Goal: Information Seeking & Learning: Learn about a topic

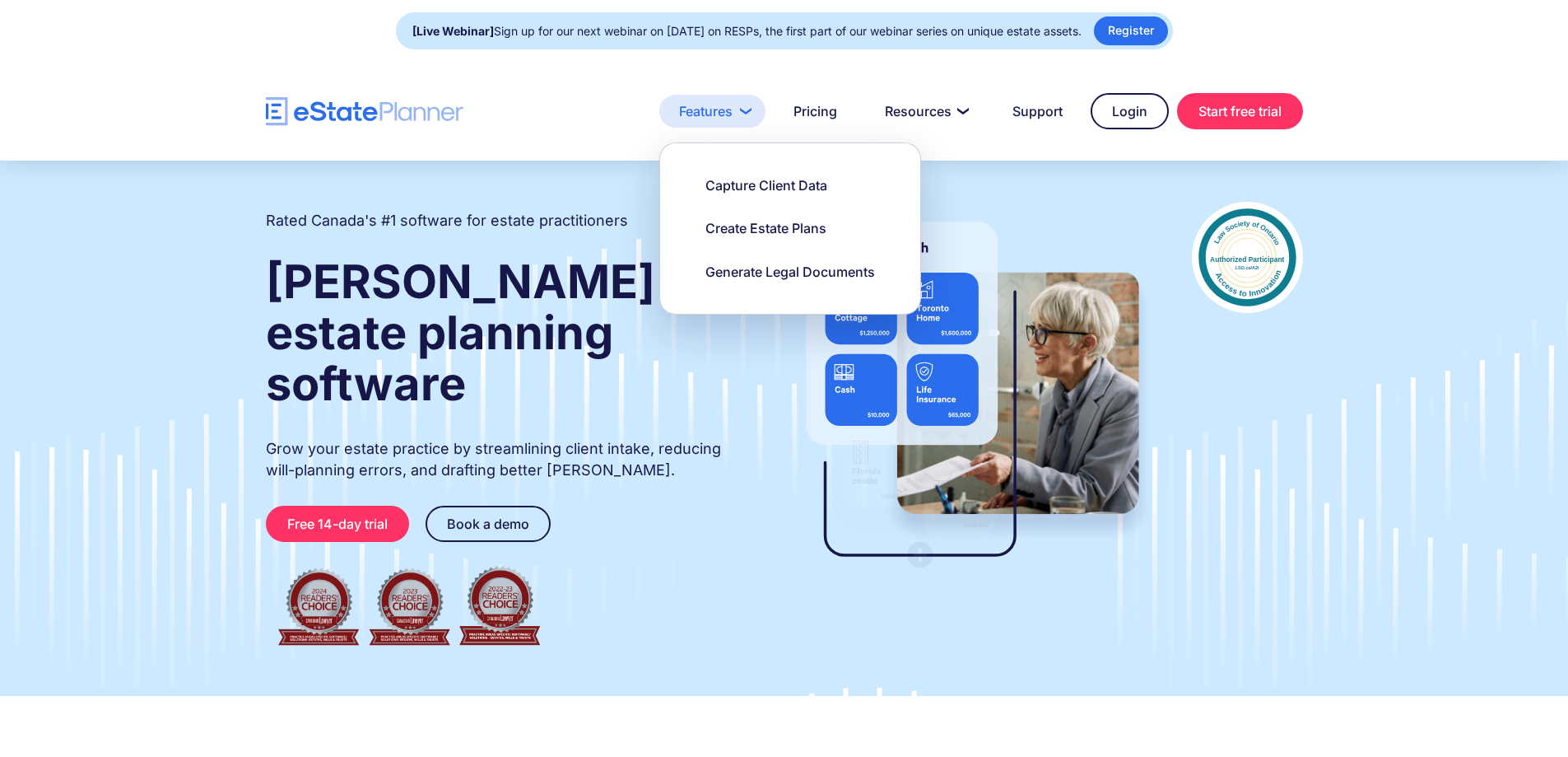
click at [725, 110] on link "Features" at bounding box center [712, 111] width 106 height 33
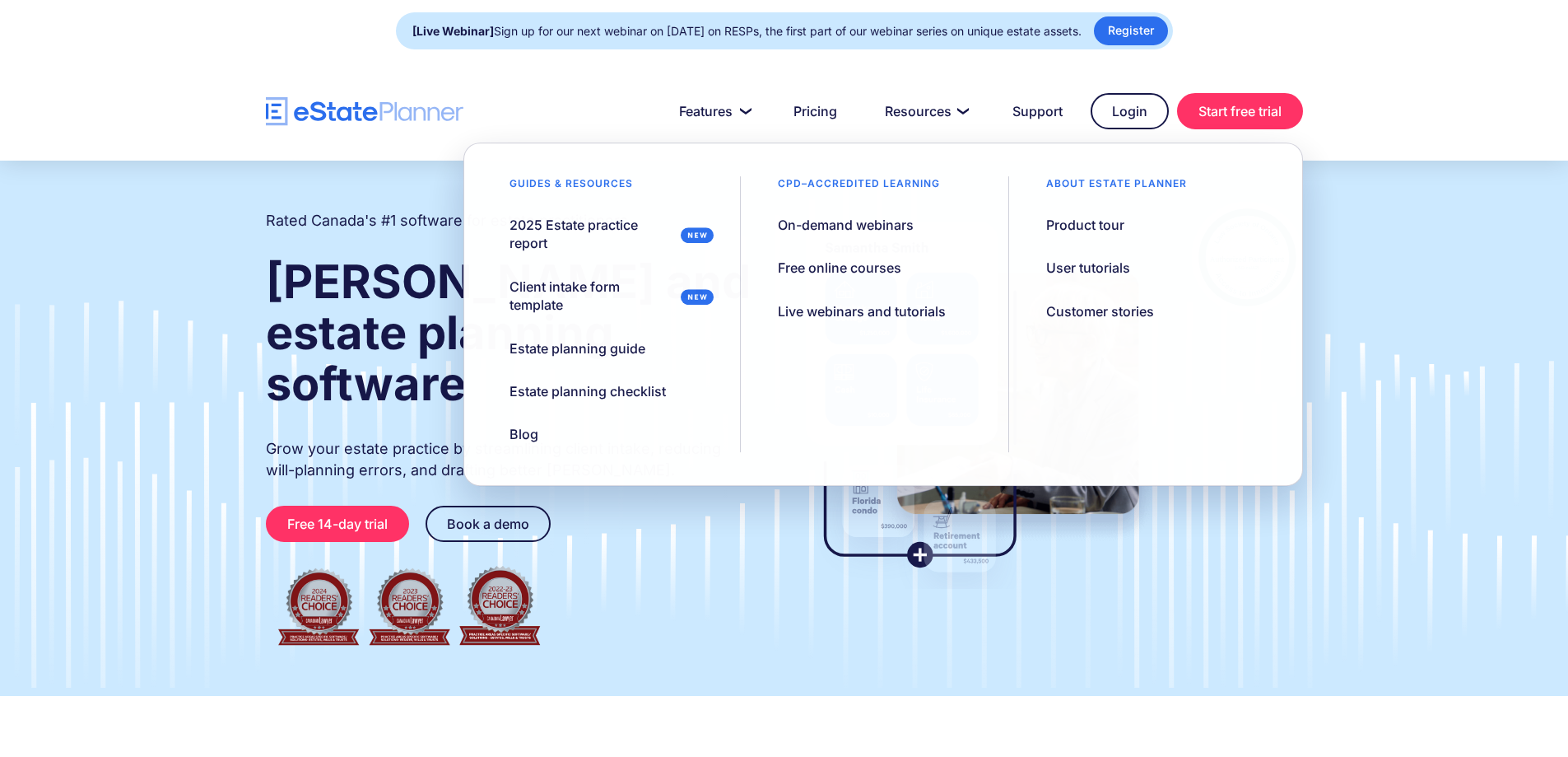
click at [172, 354] on div "Rated Canada's #1 software for estate practitioners Wills and estate planning s…" at bounding box center [784, 428] width 1568 height 535
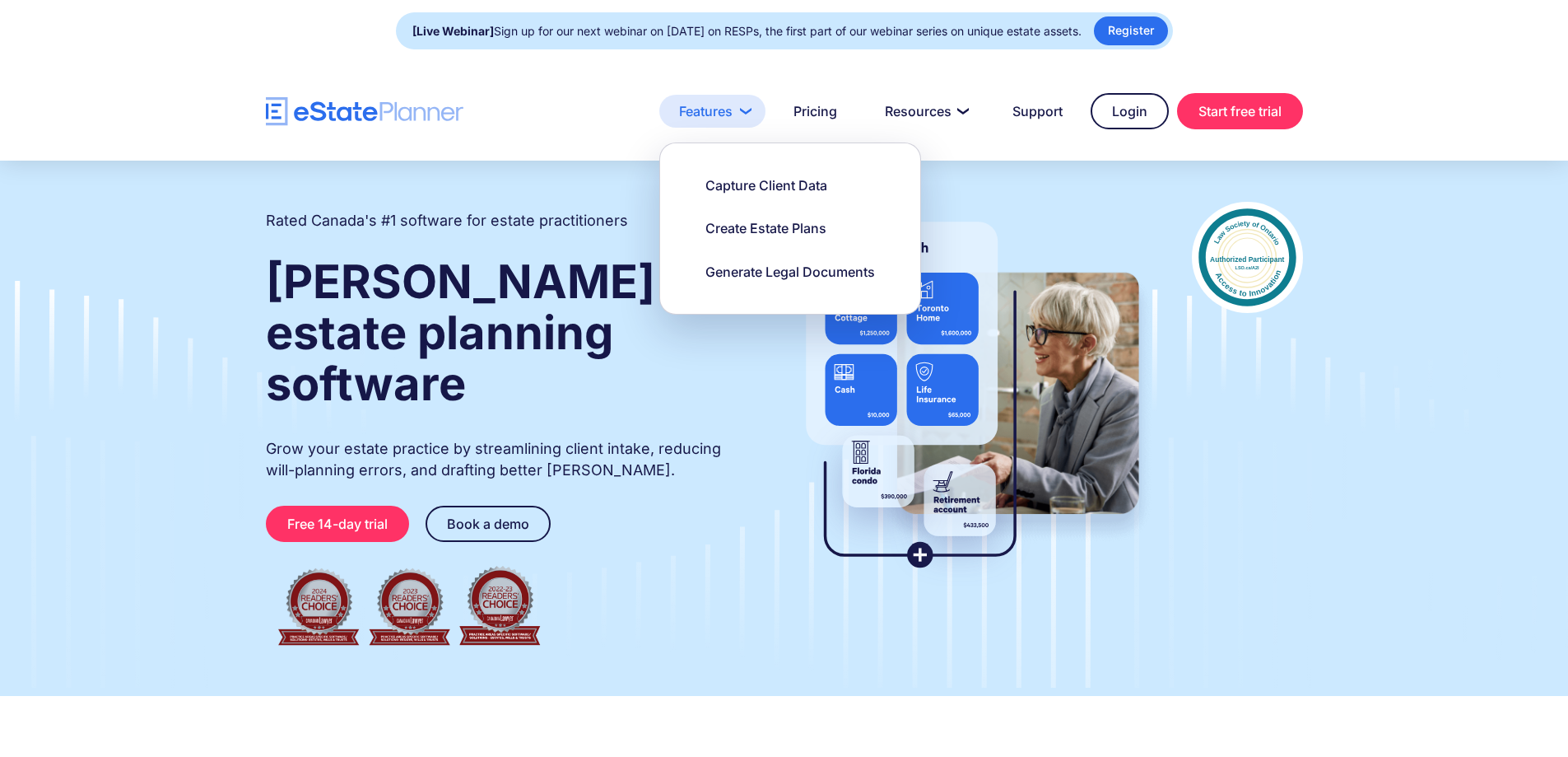
click at [721, 107] on link "Features" at bounding box center [712, 111] width 106 height 33
click at [728, 195] on link "Capture Client Data" at bounding box center [766, 185] width 163 height 35
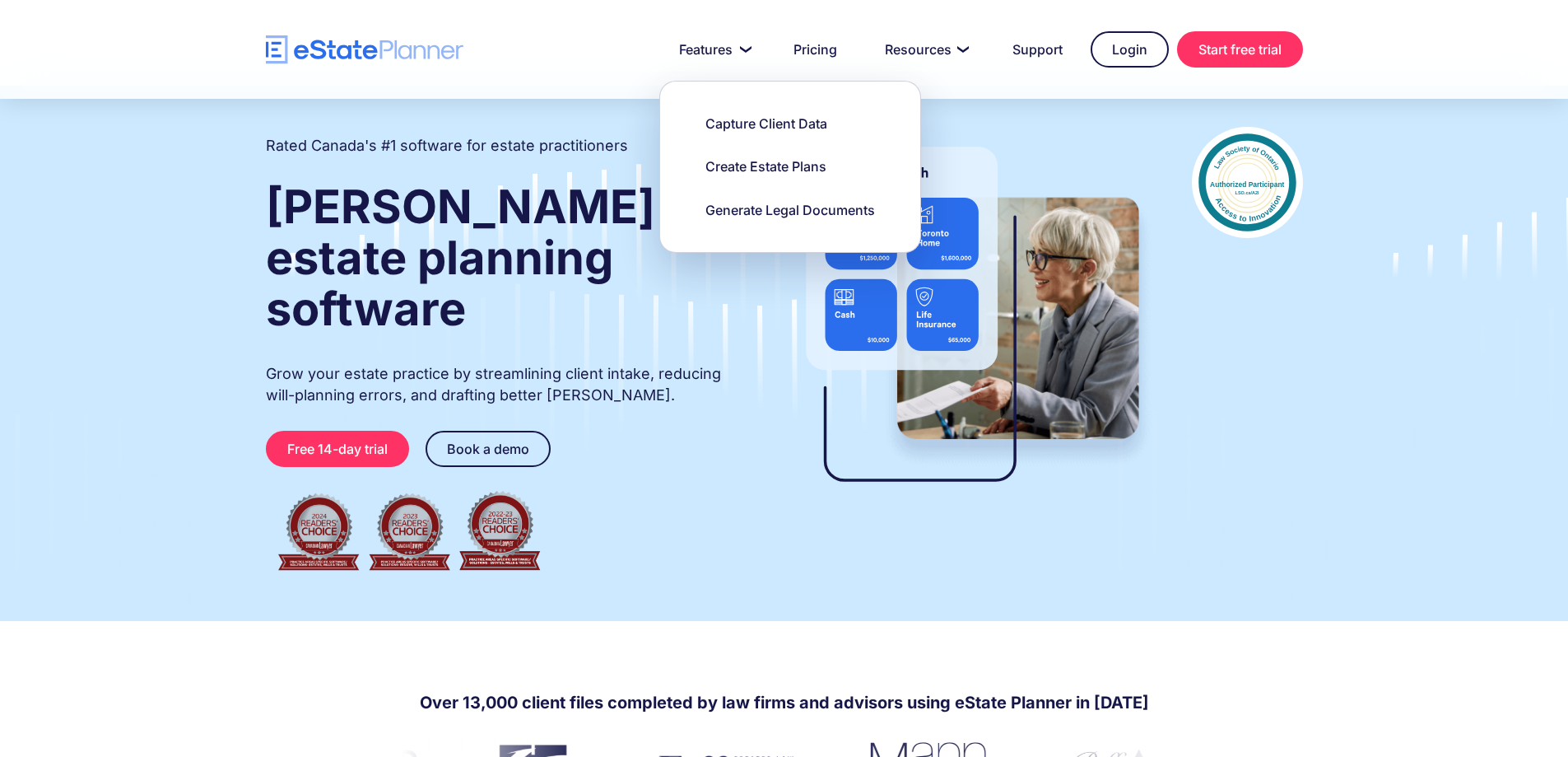
scroll to position [247, 0]
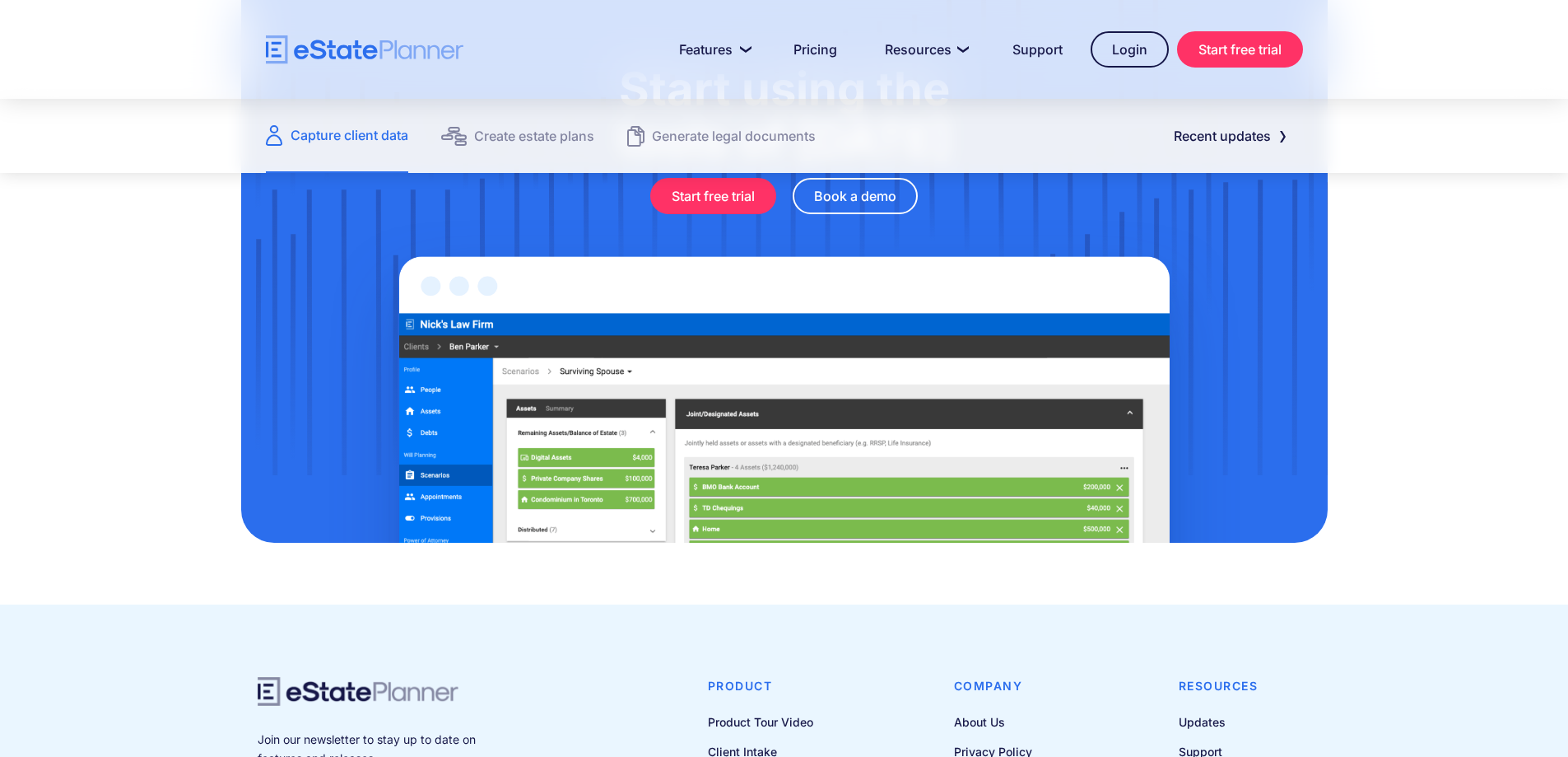
scroll to position [2251, 0]
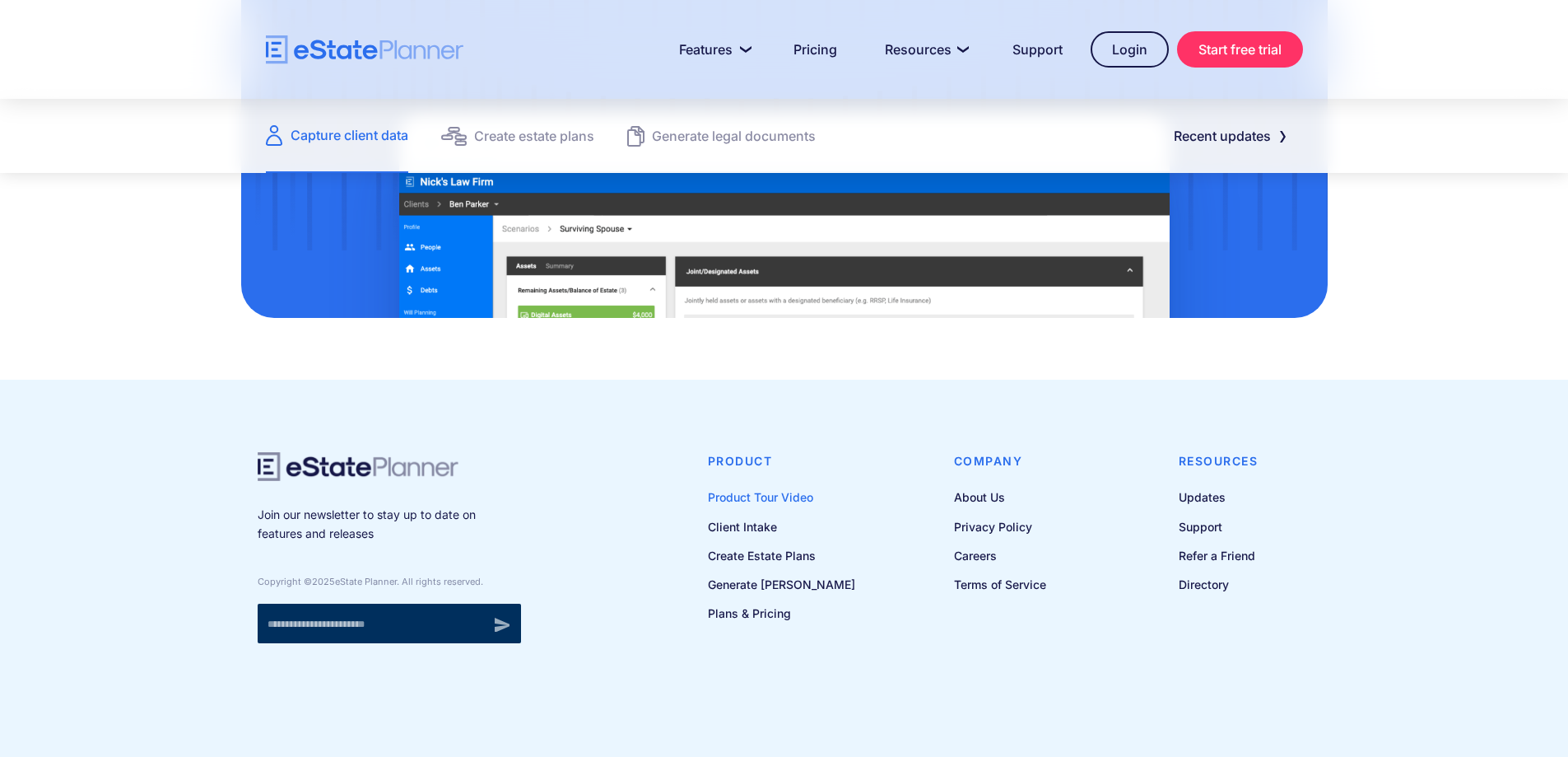
click at [797, 497] on link "Product Tour Video" at bounding box center [781, 497] width 147 height 21
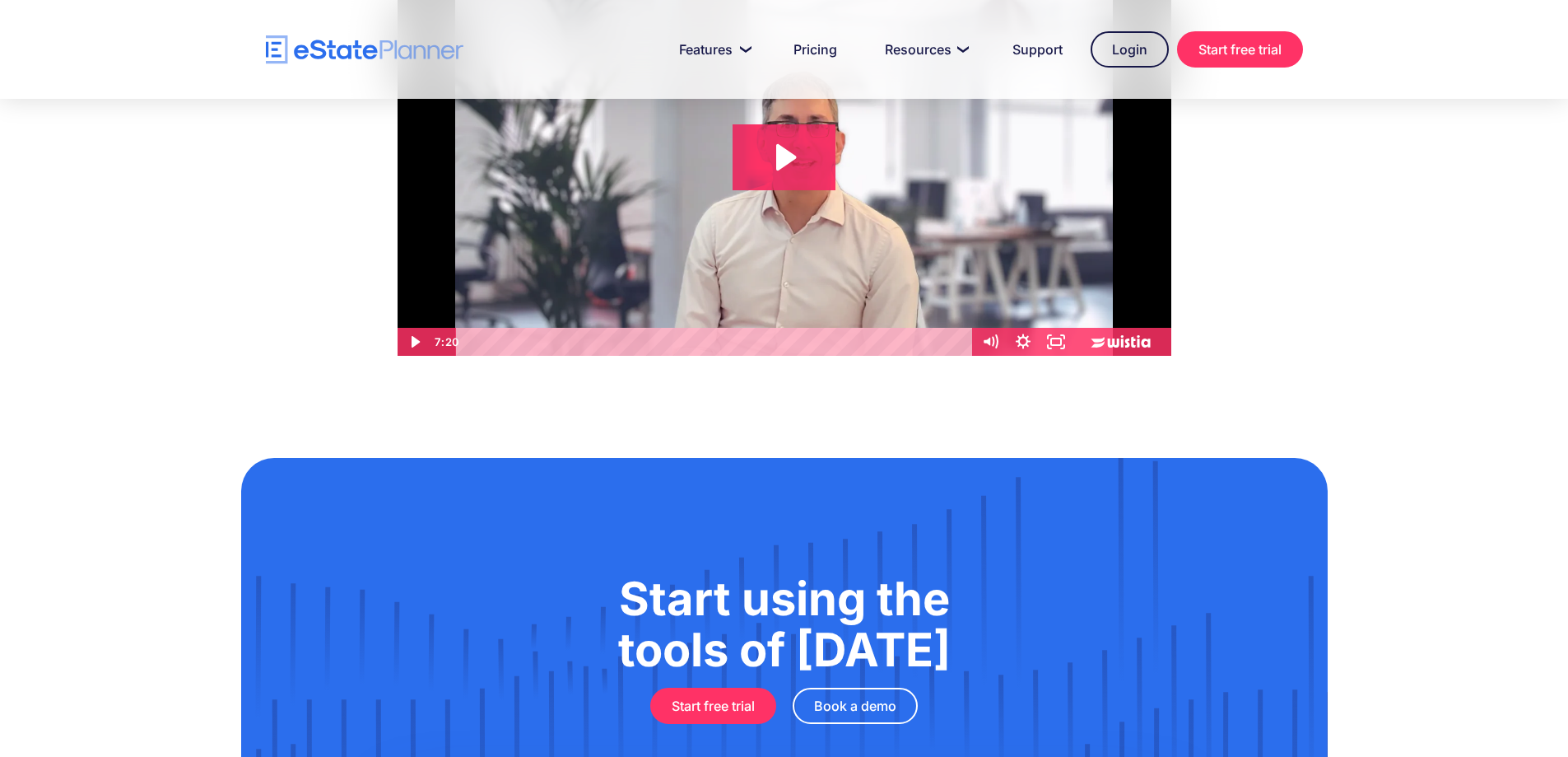
scroll to position [82, 0]
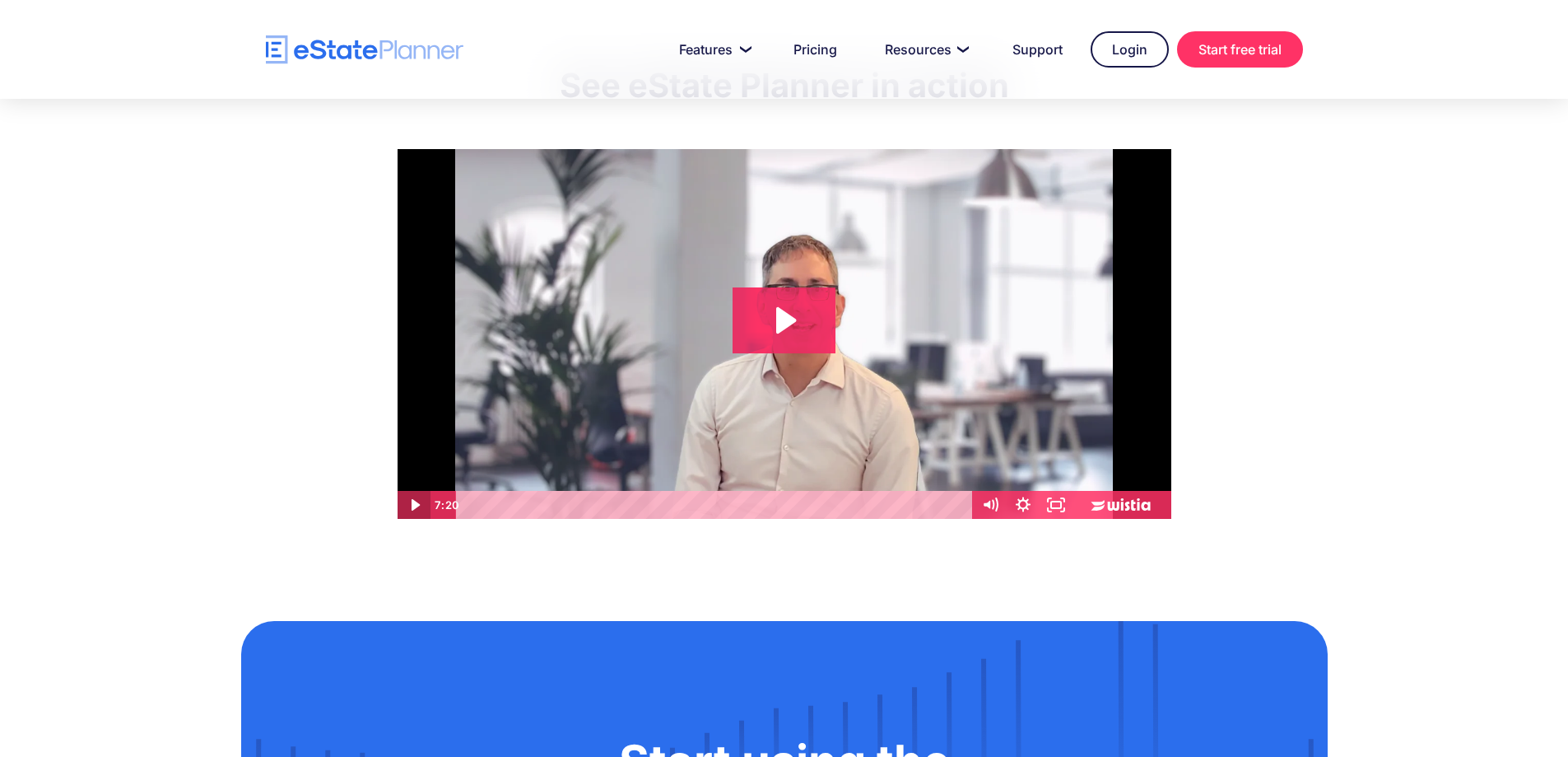
click at [417, 508] on icon "Play Video" at bounding box center [415, 505] width 9 height 11
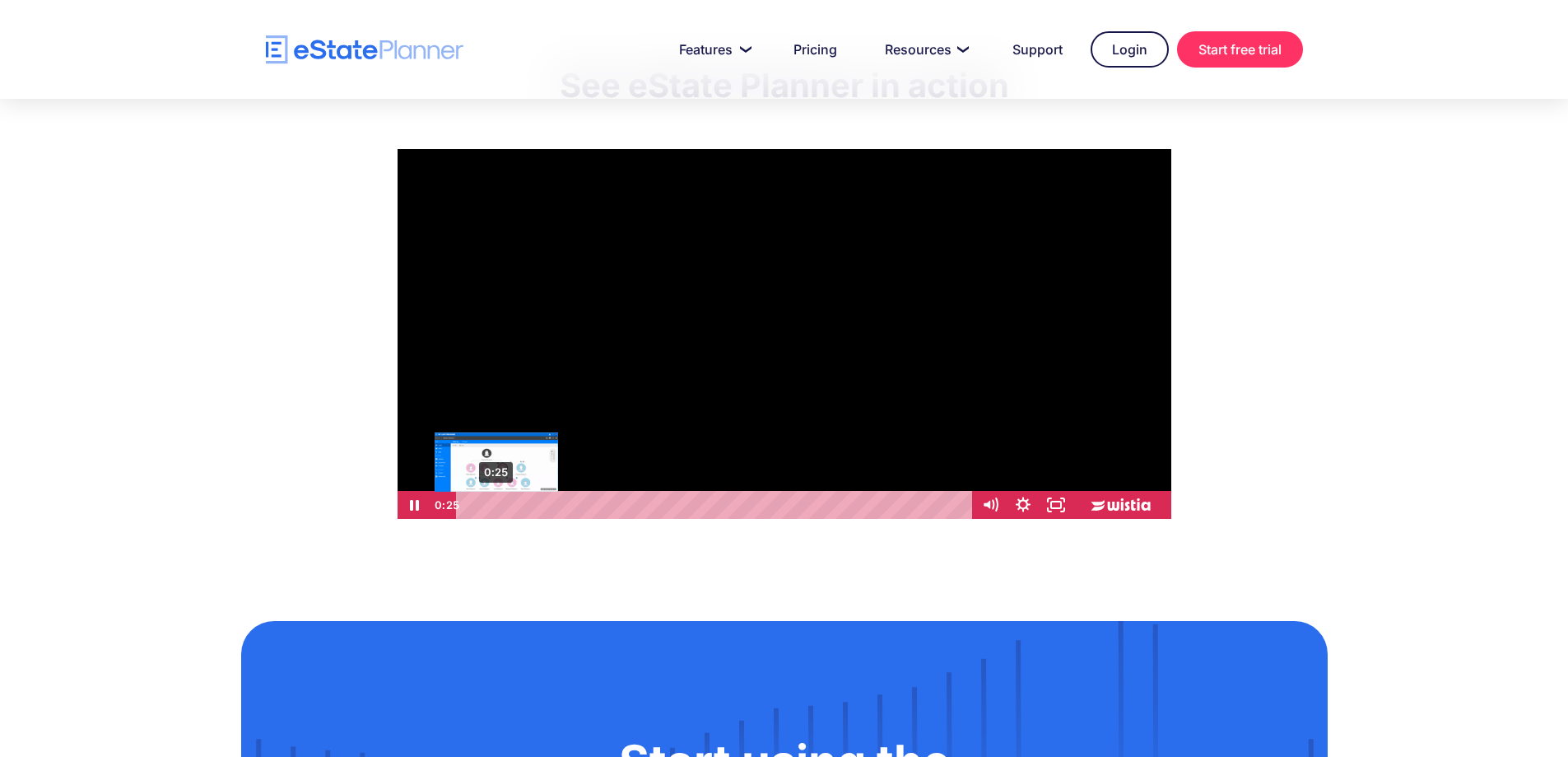
click at [496, 508] on div "0:25" at bounding box center [716, 505] width 496 height 28
click at [513, 504] on div "0:39" at bounding box center [716, 505] width 496 height 28
click at [538, 502] on div "1:02" at bounding box center [716, 505] width 496 height 28
click at [559, 502] on div "1:21" at bounding box center [716, 505] width 496 height 28
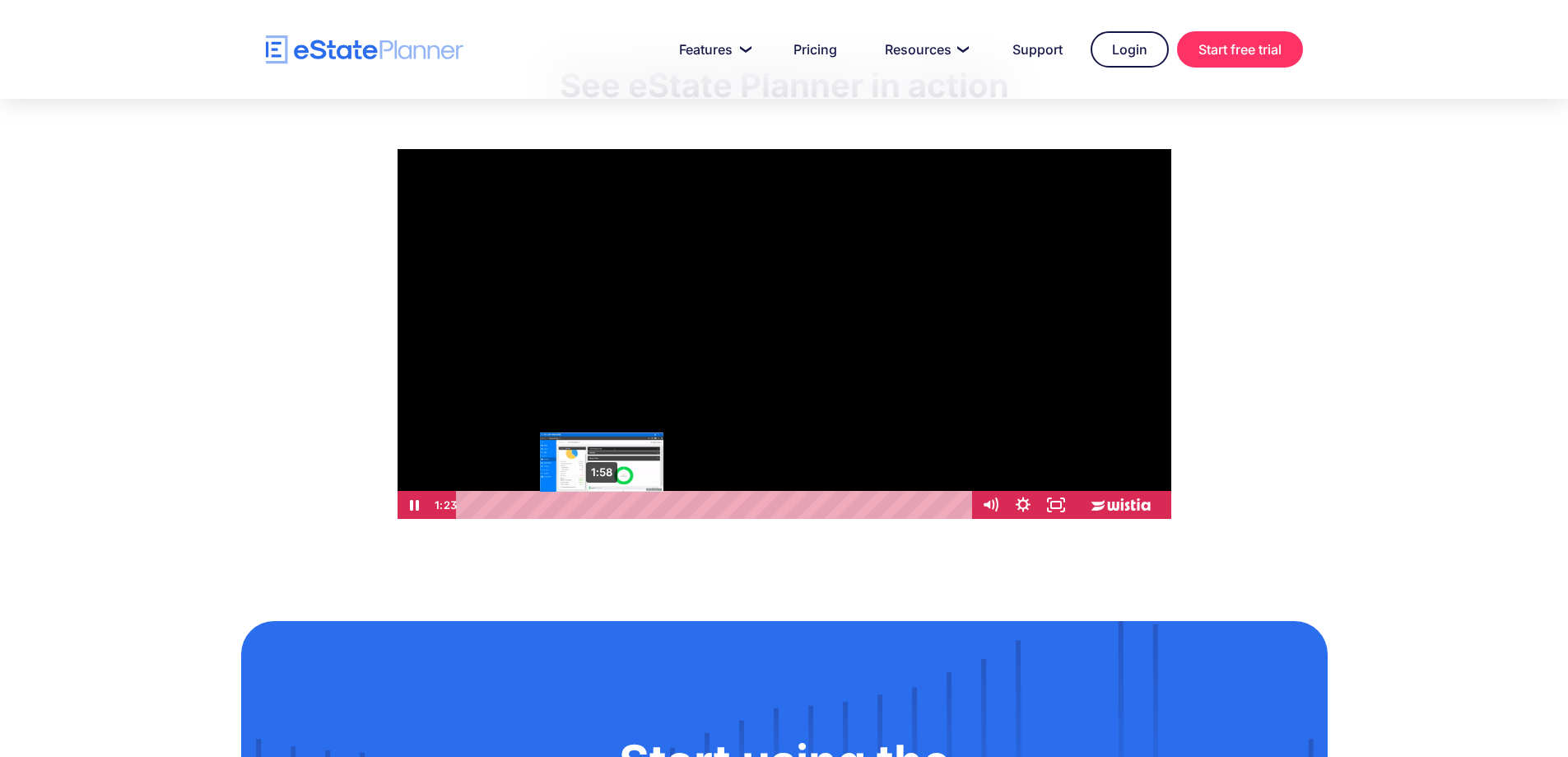
click at [602, 500] on div "1:58" at bounding box center [716, 505] width 496 height 28
click at [642, 501] on div "2:34" at bounding box center [716, 505] width 496 height 28
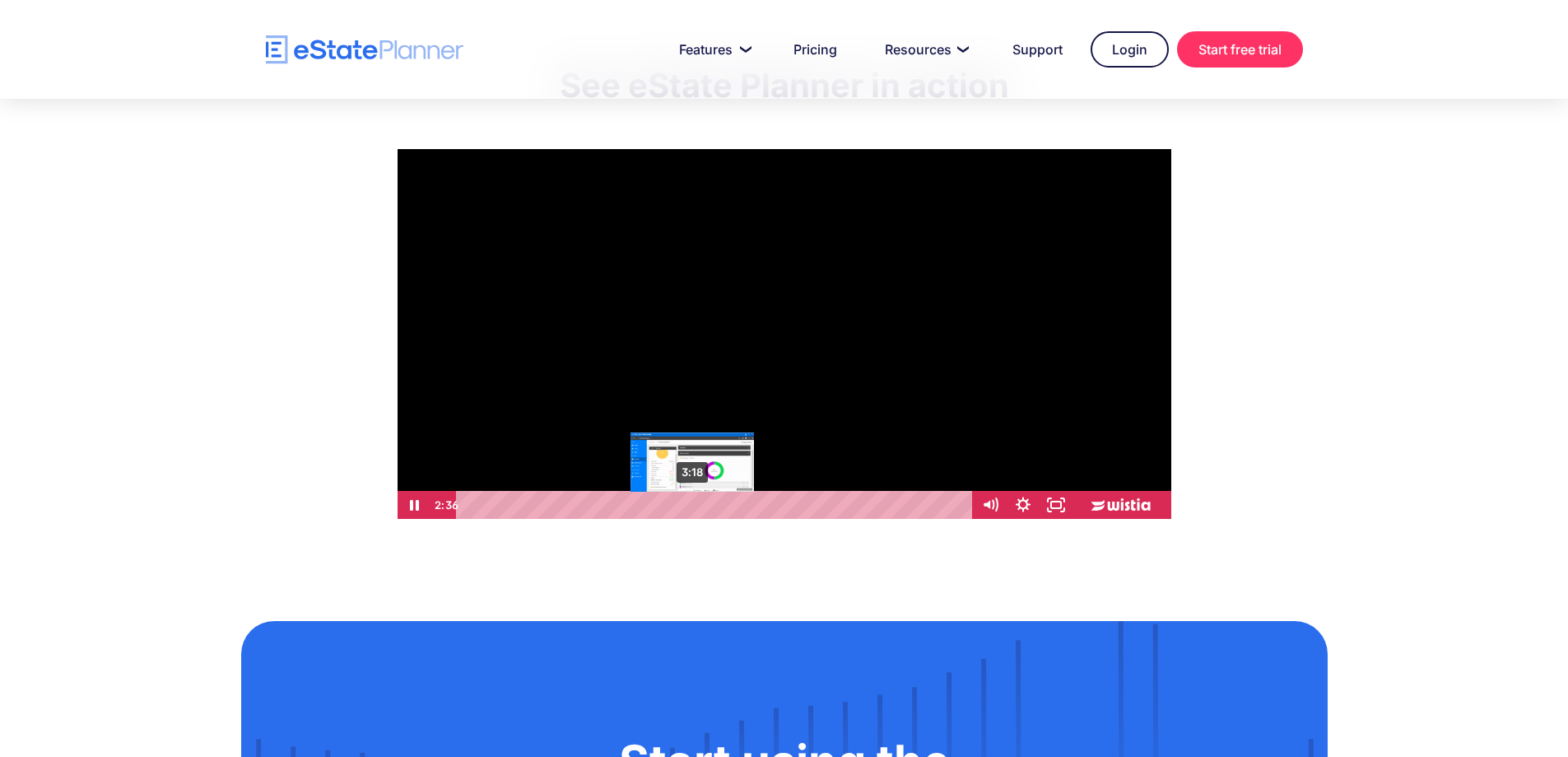
click at [692, 501] on div "3:18" at bounding box center [716, 505] width 496 height 28
click at [705, 503] on div "3:29" at bounding box center [716, 505] width 496 height 28
click at [742, 500] on div "4:02" at bounding box center [716, 505] width 496 height 28
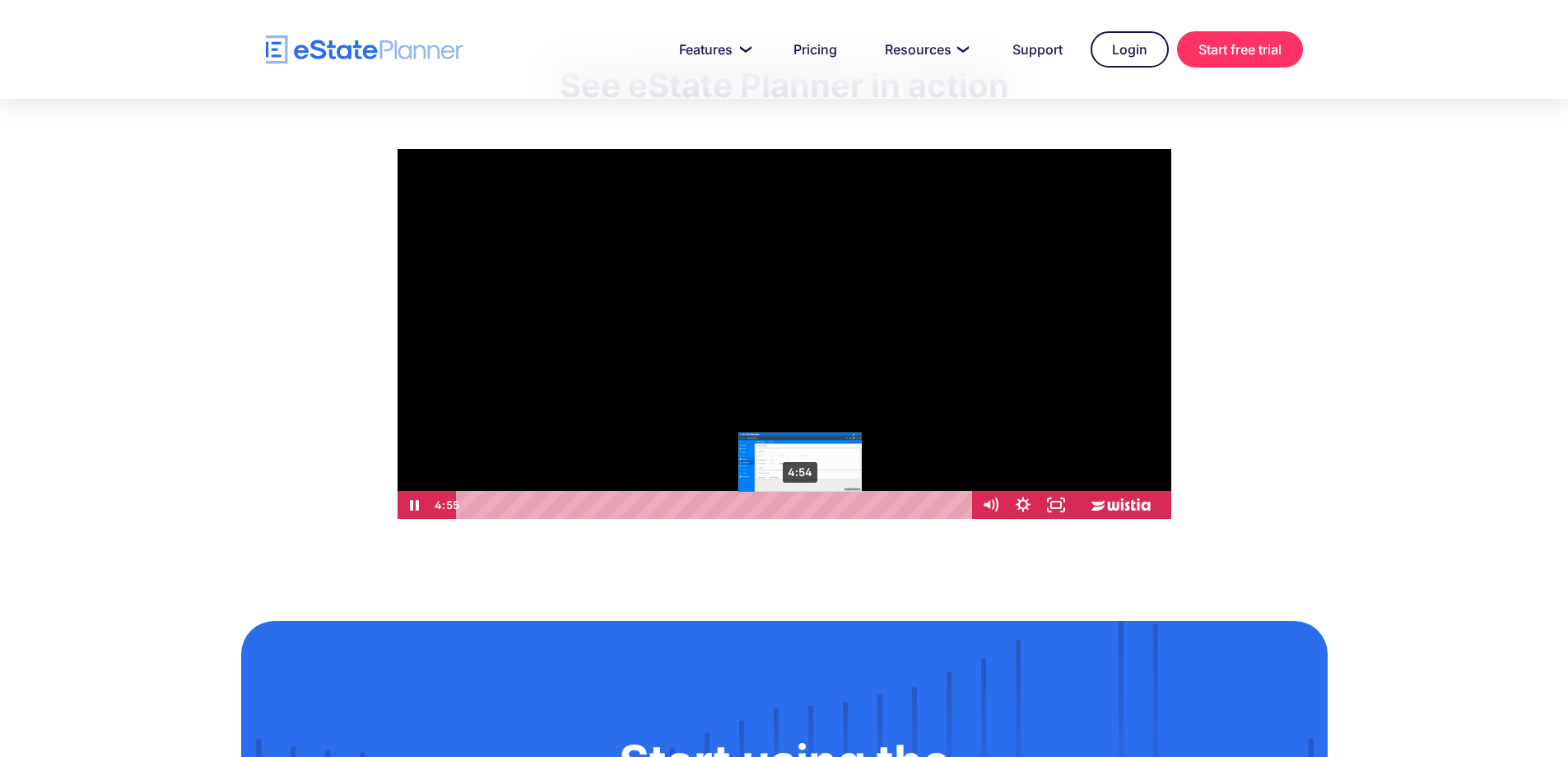
click at [801, 508] on div "Playbar" at bounding box center [801, 506] width 9 height 9
click at [822, 508] on div "5:12" at bounding box center [716, 505] width 496 height 28
click at [839, 502] on div "5:28" at bounding box center [716, 505] width 496 height 28
click at [863, 502] on div "5:50" at bounding box center [716, 505] width 496 height 28
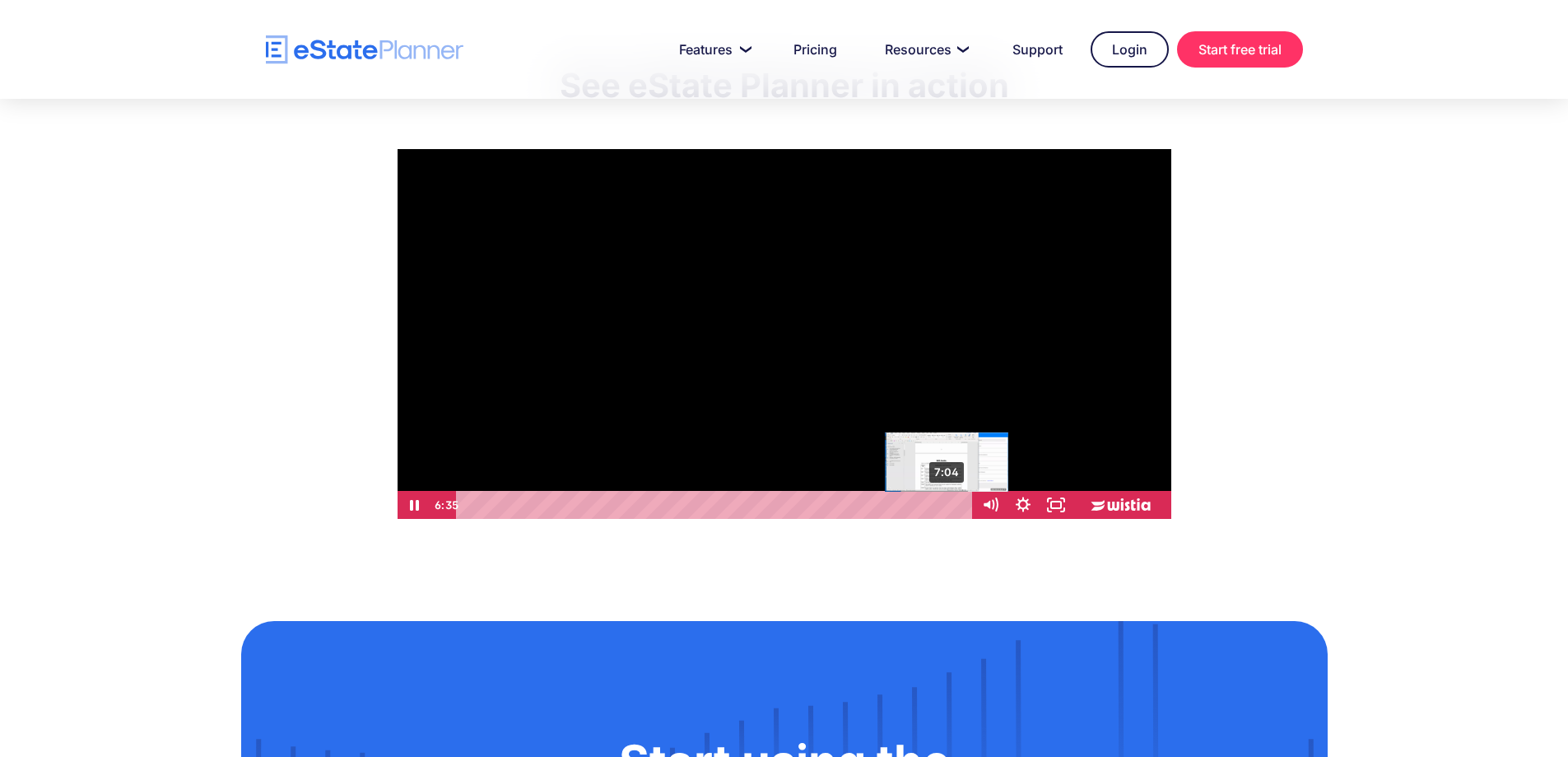
click at [947, 502] on div "7:04" at bounding box center [716, 505] width 496 height 28
